Goal: Use online tool/utility: Utilize a website feature to perform a specific function

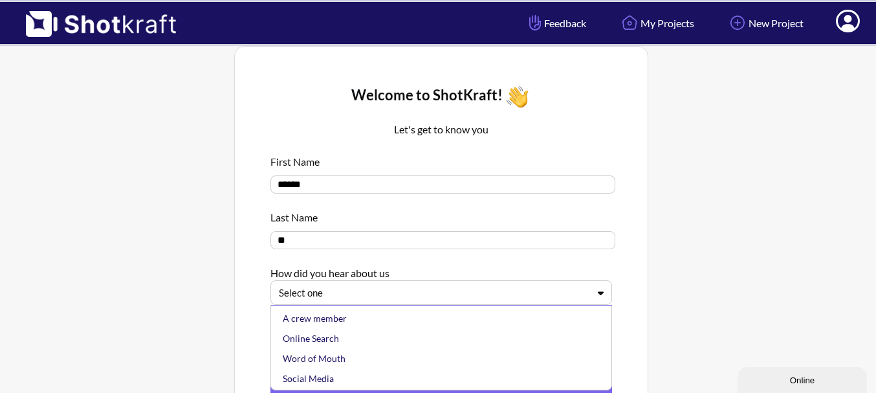
click at [577, 304] on div "Select one" at bounding box center [440, 292] width 341 height 25
click at [579, 383] on div "Other" at bounding box center [444, 377] width 328 height 20
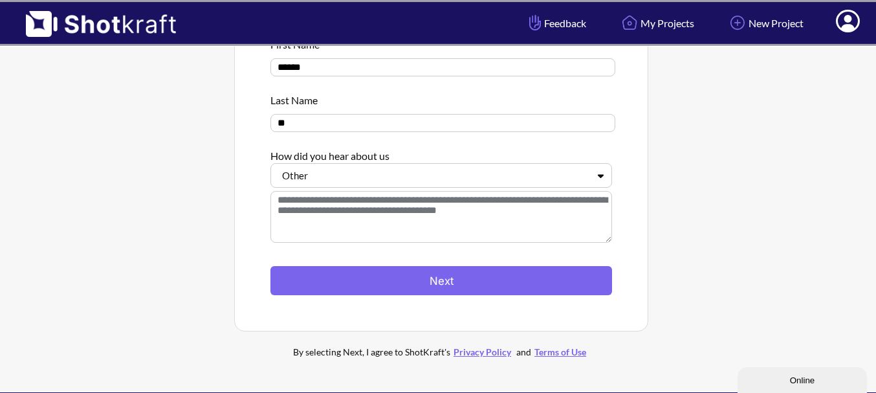
scroll to position [165, 0]
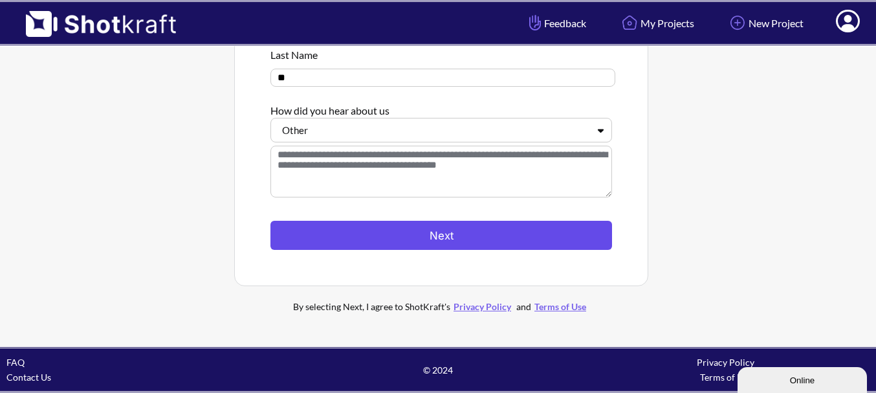
click at [524, 237] on button "Next" at bounding box center [440, 235] width 341 height 29
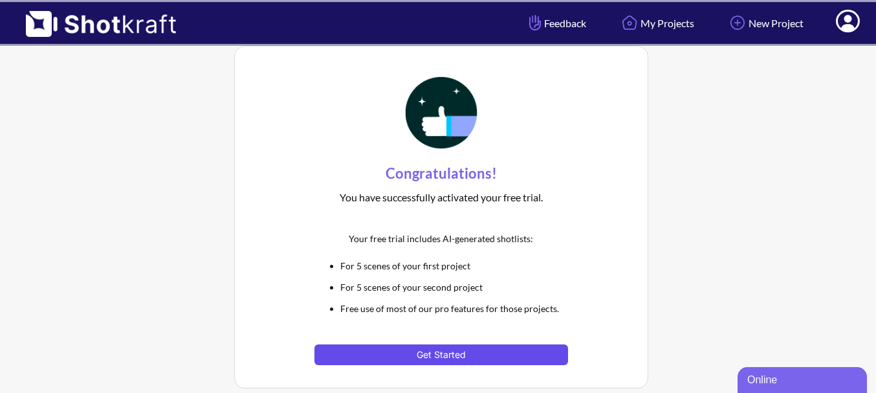
click at [461, 358] on button "Get Started" at bounding box center [440, 354] width 253 height 21
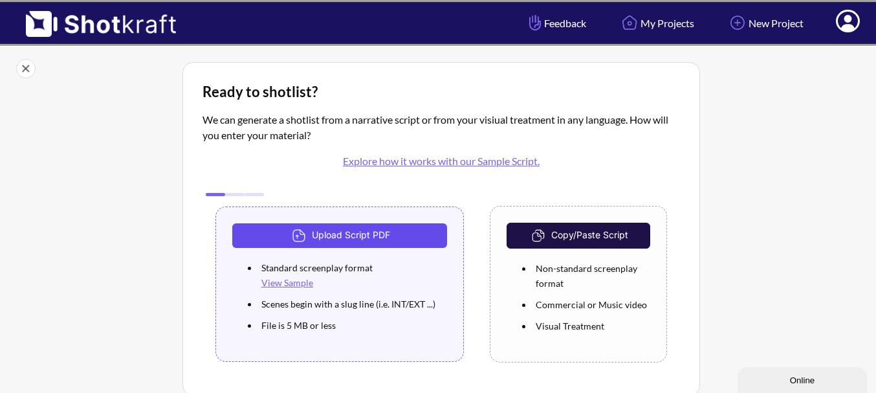
click at [369, 232] on button "Upload Script PDF" at bounding box center [339, 235] width 215 height 25
click at [369, 231] on button "Upload Script PDF" at bounding box center [339, 235] width 215 height 25
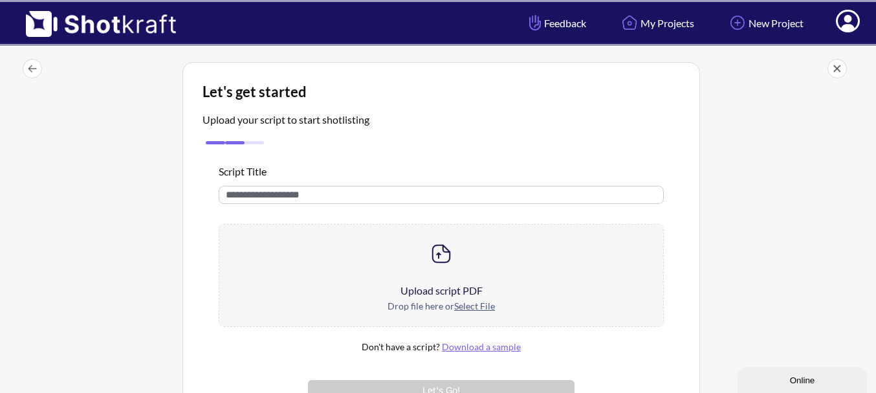
click at [610, 257] on div at bounding box center [441, 253] width 444 height 58
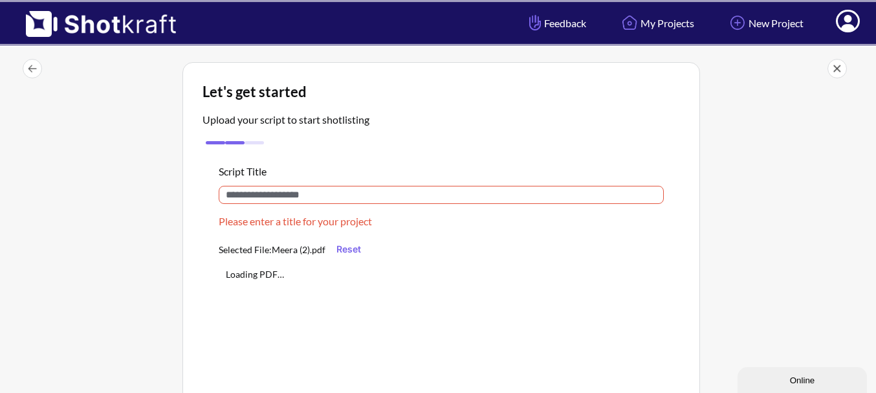
click at [516, 193] on input "text" at bounding box center [441, 195] width 445 height 18
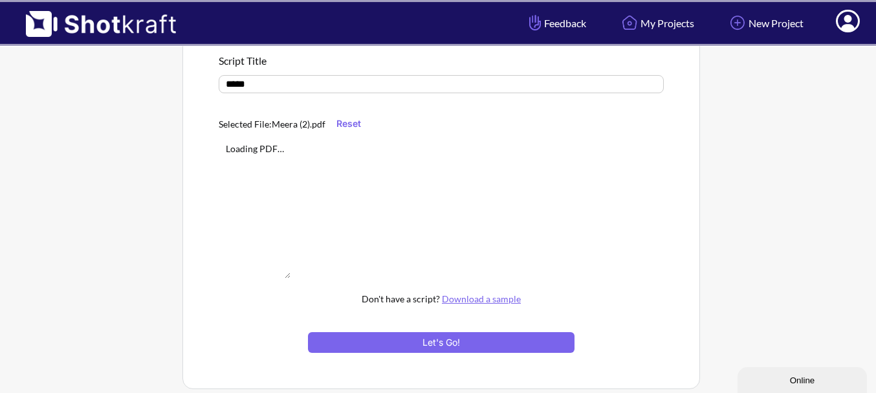
scroll to position [113, 0]
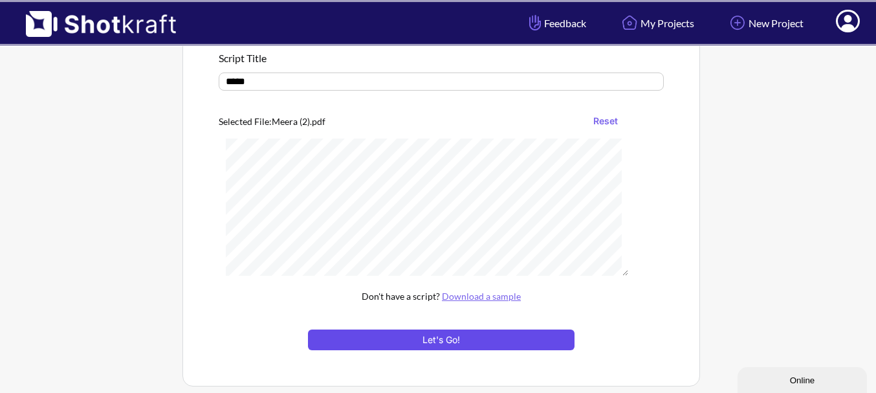
type input "*****"
click at [518, 342] on button "Let's Go!" at bounding box center [441, 339] width 266 height 21
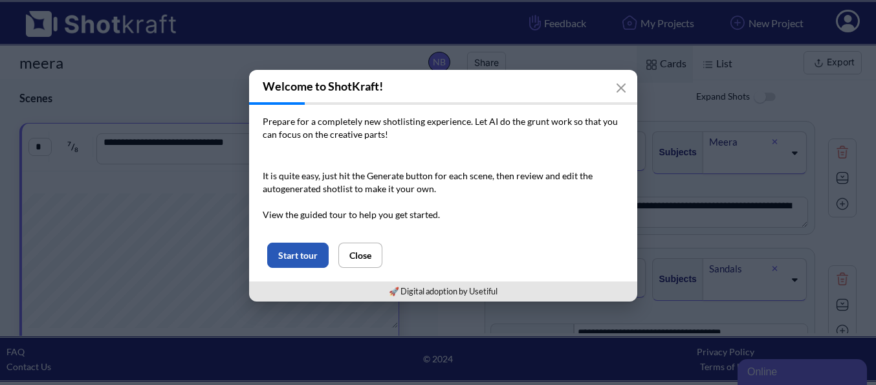
click at [310, 267] on button "Start tour" at bounding box center [297, 254] width 61 height 25
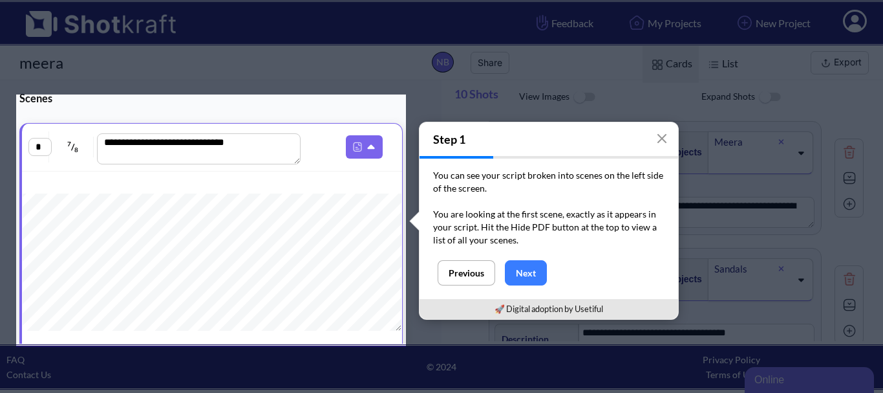
scroll to position [25, 0]
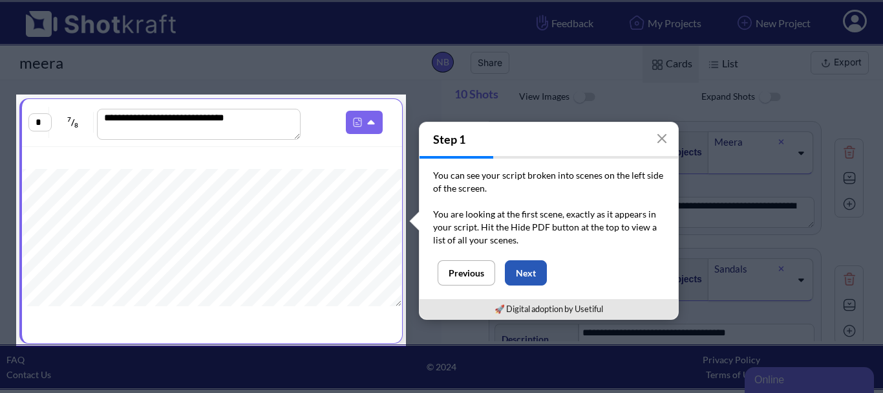
click at [516, 271] on button "Next" at bounding box center [526, 272] width 42 height 25
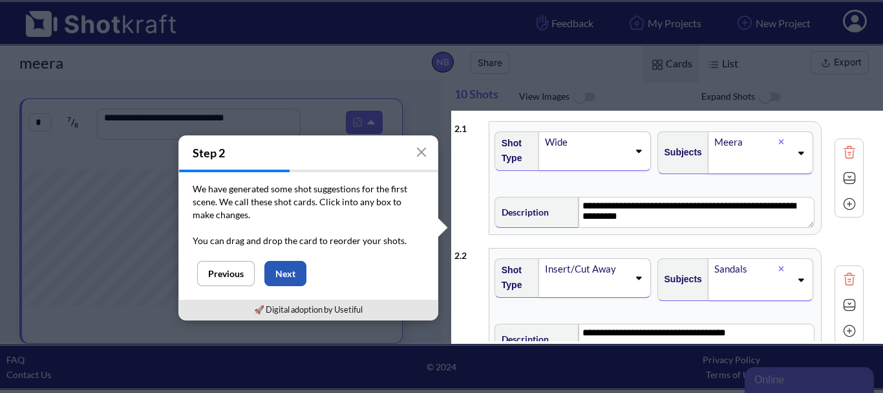
click at [286, 272] on button "Next" at bounding box center [285, 273] width 42 height 25
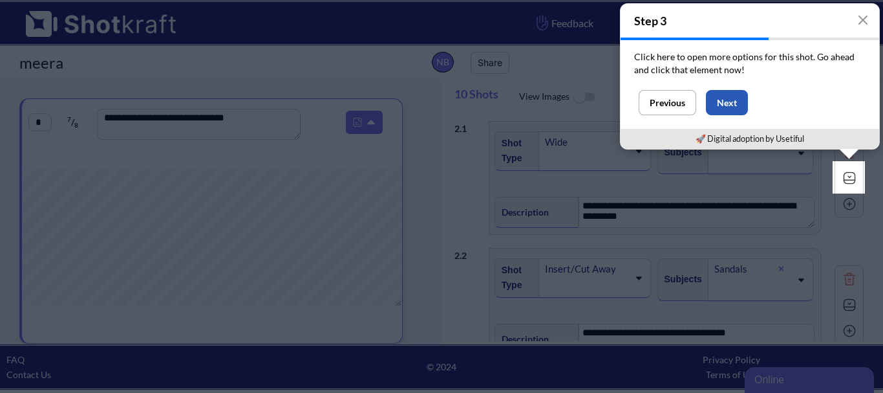
click at [735, 108] on button "Next" at bounding box center [727, 102] width 42 height 25
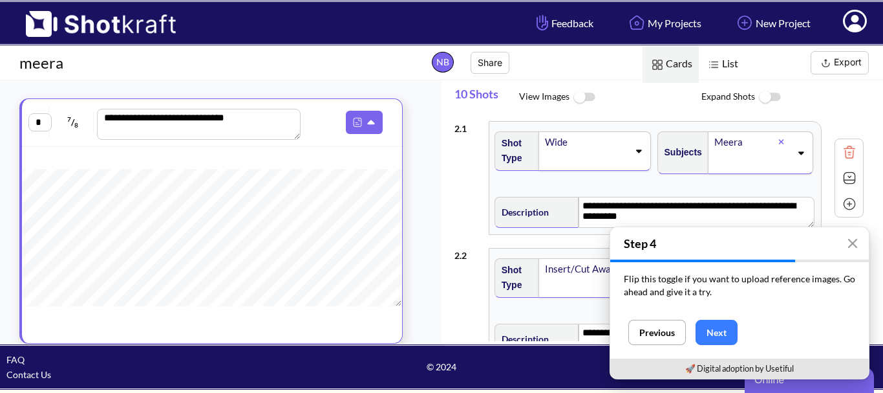
click at [705, 332] on button "Next" at bounding box center [717, 331] width 42 height 25
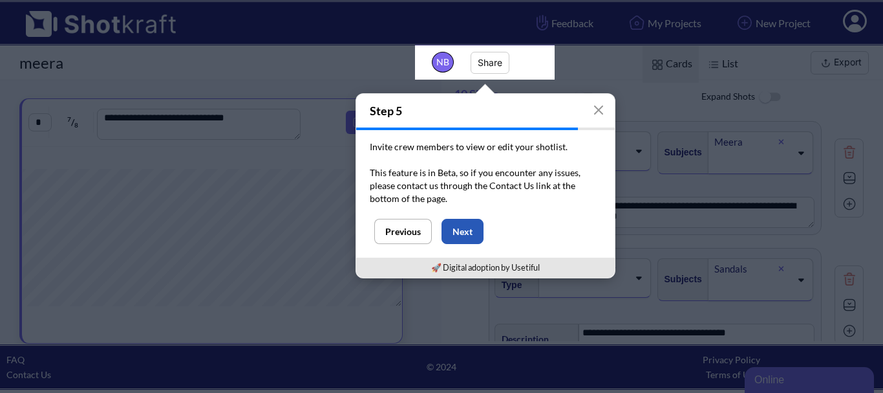
click at [474, 230] on button "Next" at bounding box center [463, 231] width 42 height 25
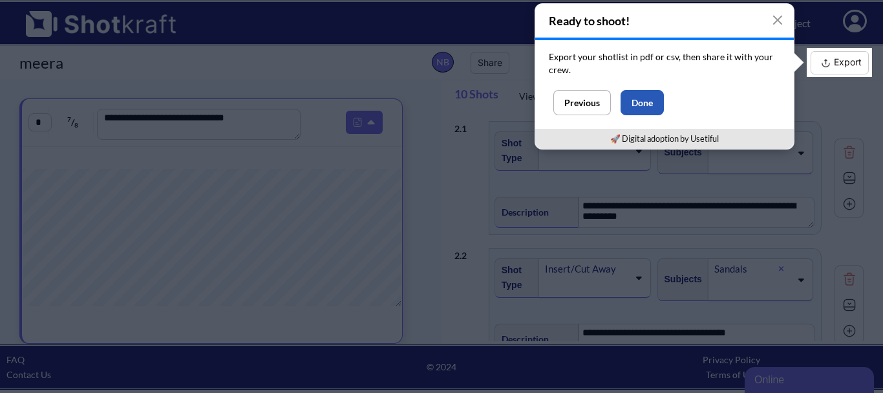
click at [634, 113] on button "Done" at bounding box center [642, 102] width 43 height 25
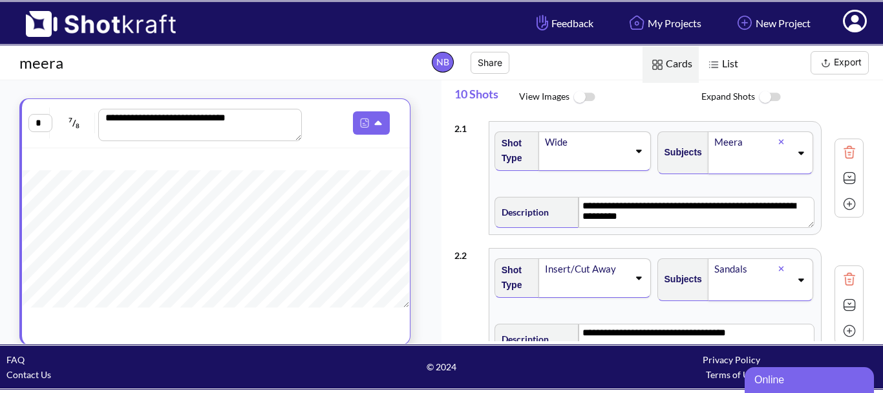
drag, startPoint x: 297, startPoint y: 136, endPoint x: 305, endPoint y: 138, distance: 7.2
click at [305, 138] on div "**********" at bounding box center [215, 123] width 375 height 36
click at [48, 124] on input "*" at bounding box center [40, 123] width 24 height 18
type input "*"
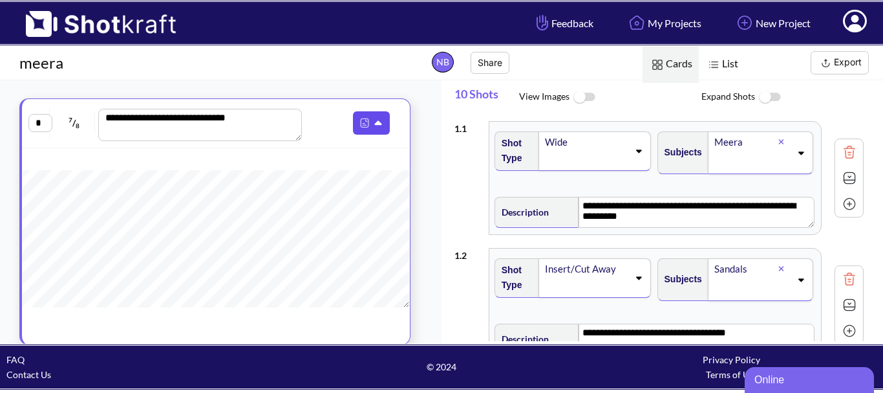
click at [359, 116] on img at bounding box center [364, 122] width 17 height 17
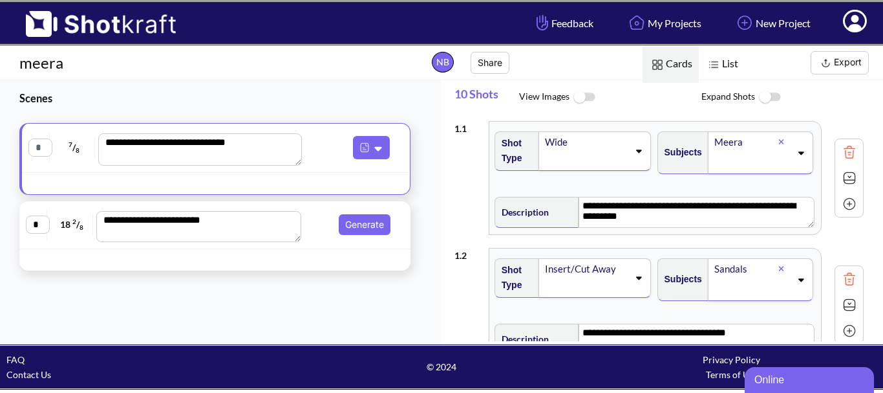
type input "*"
click at [360, 227] on button "Generate" at bounding box center [365, 224] width 52 height 21
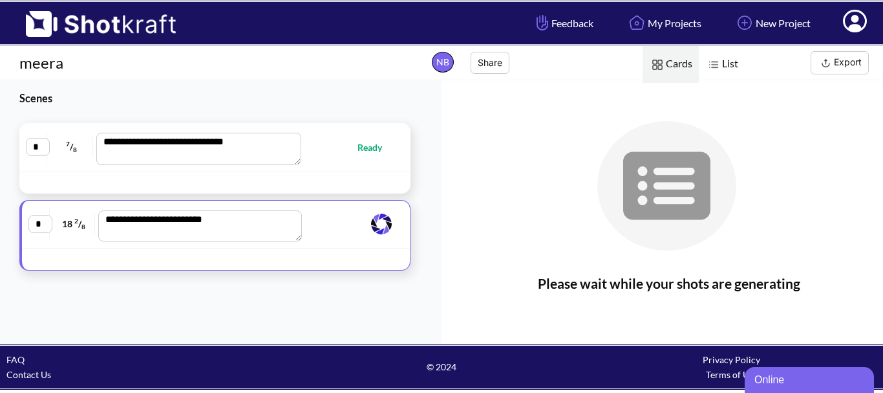
click at [359, 227] on span at bounding box center [350, 224] width 89 height 26
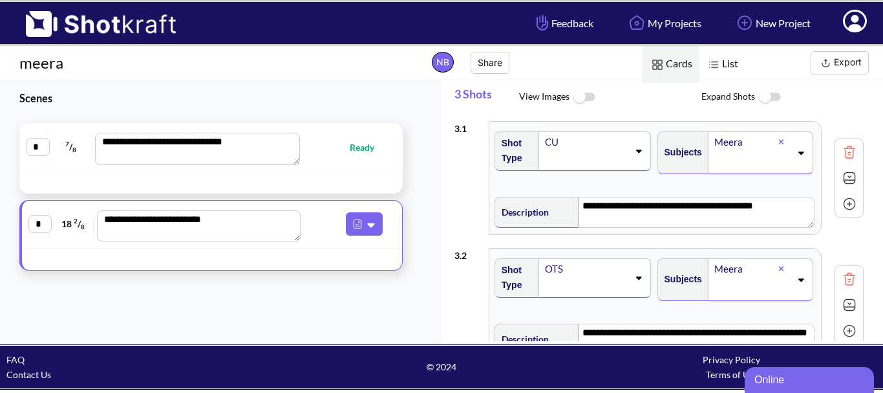
click at [585, 95] on img at bounding box center [584, 97] width 29 height 28
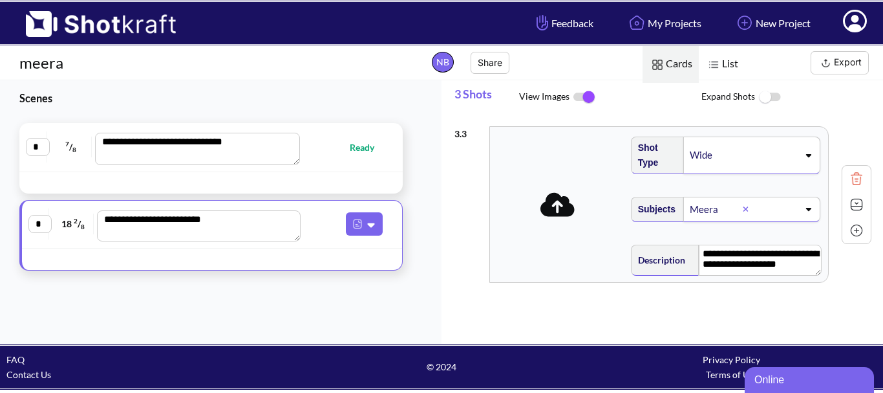
scroll to position [392, 0]
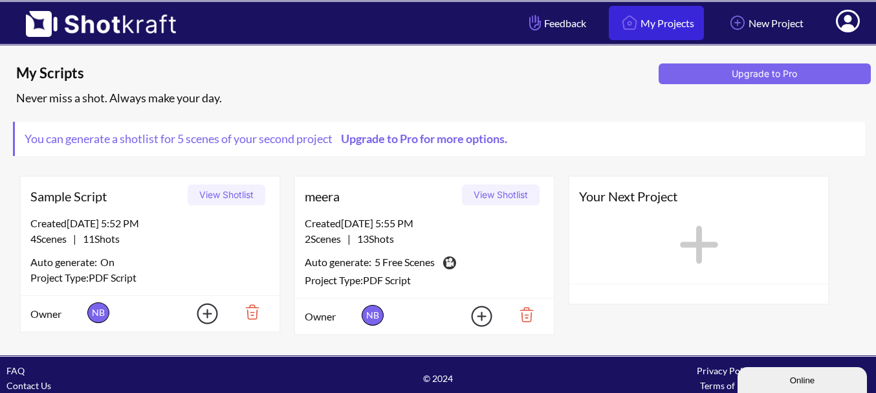
click at [680, 28] on link "My Projects" at bounding box center [655, 23] width 95 height 34
click at [431, 242] on div "2 Scenes | 13 Shots" at bounding box center [424, 239] width 239 height 16
click at [502, 185] on button "View Shotlist" at bounding box center [501, 194] width 78 height 21
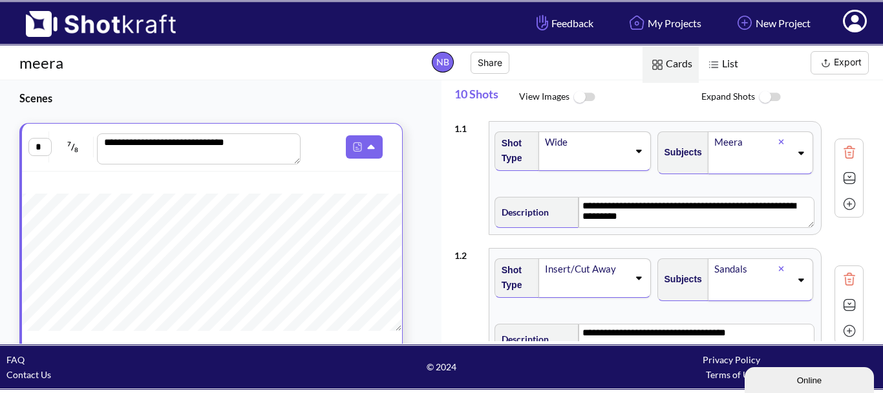
click at [595, 102] on img at bounding box center [584, 97] width 29 height 28
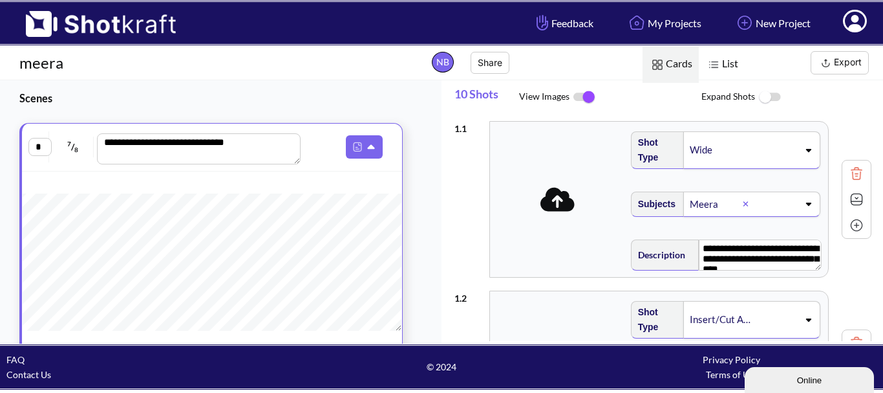
click at [599, 211] on span at bounding box center [557, 199] width 129 height 34
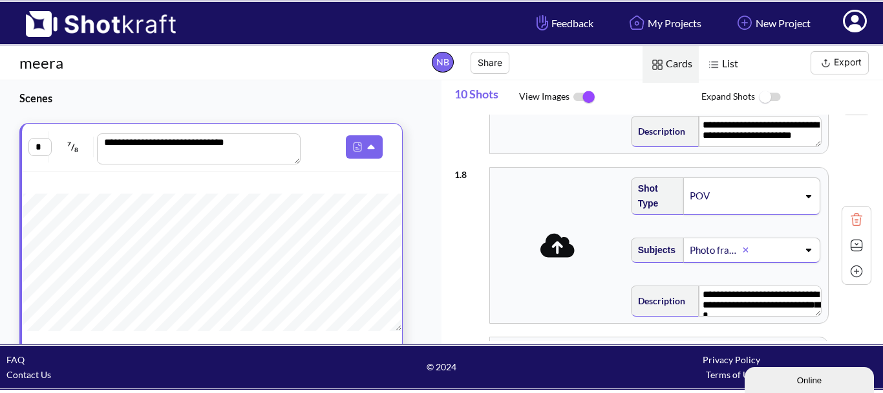
scroll to position [1165, 0]
